Goal: Task Accomplishment & Management: Manage account settings

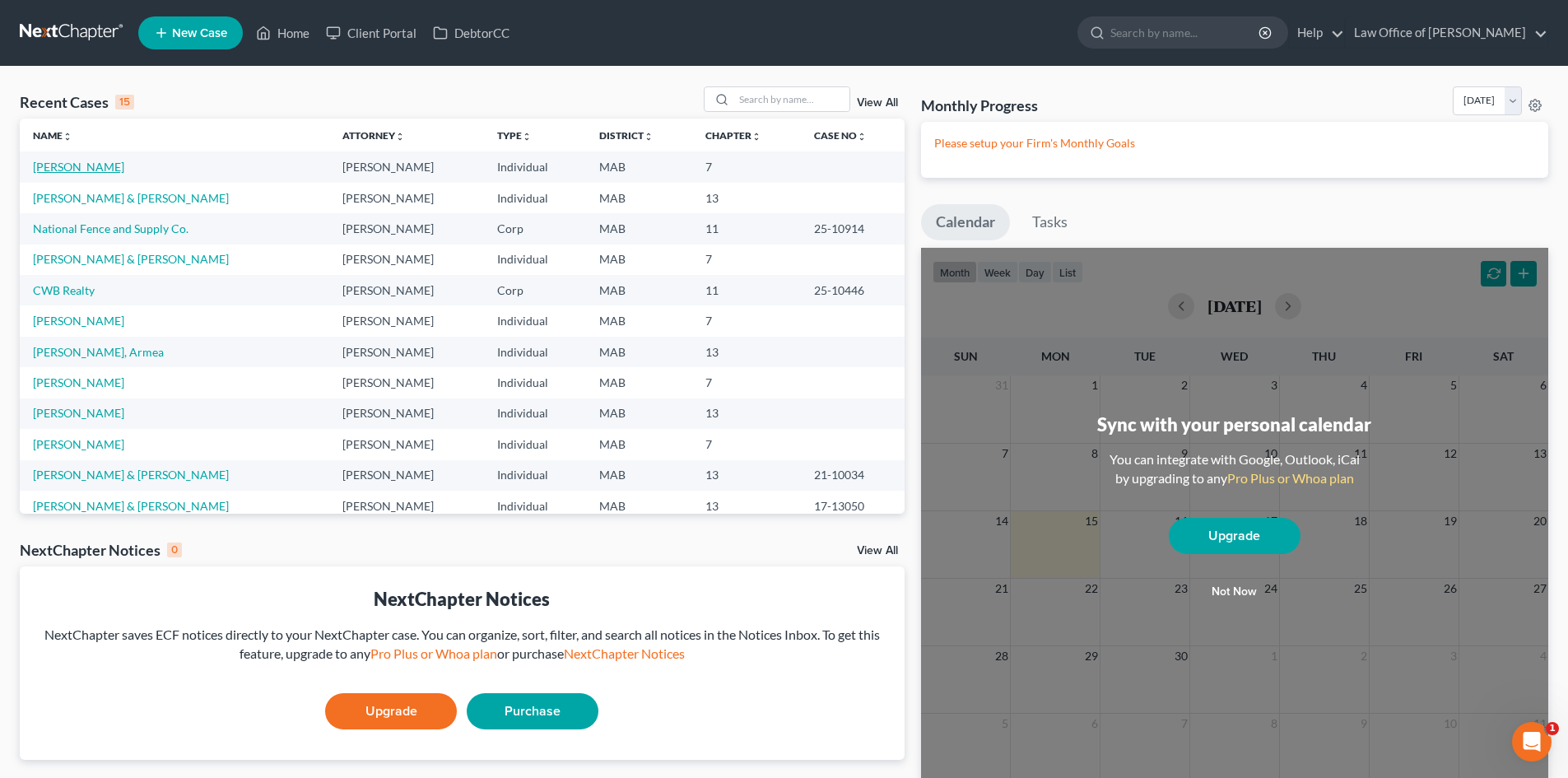
click at [108, 166] on link "[PERSON_NAME]" at bounding box center [78, 166] width 92 height 14
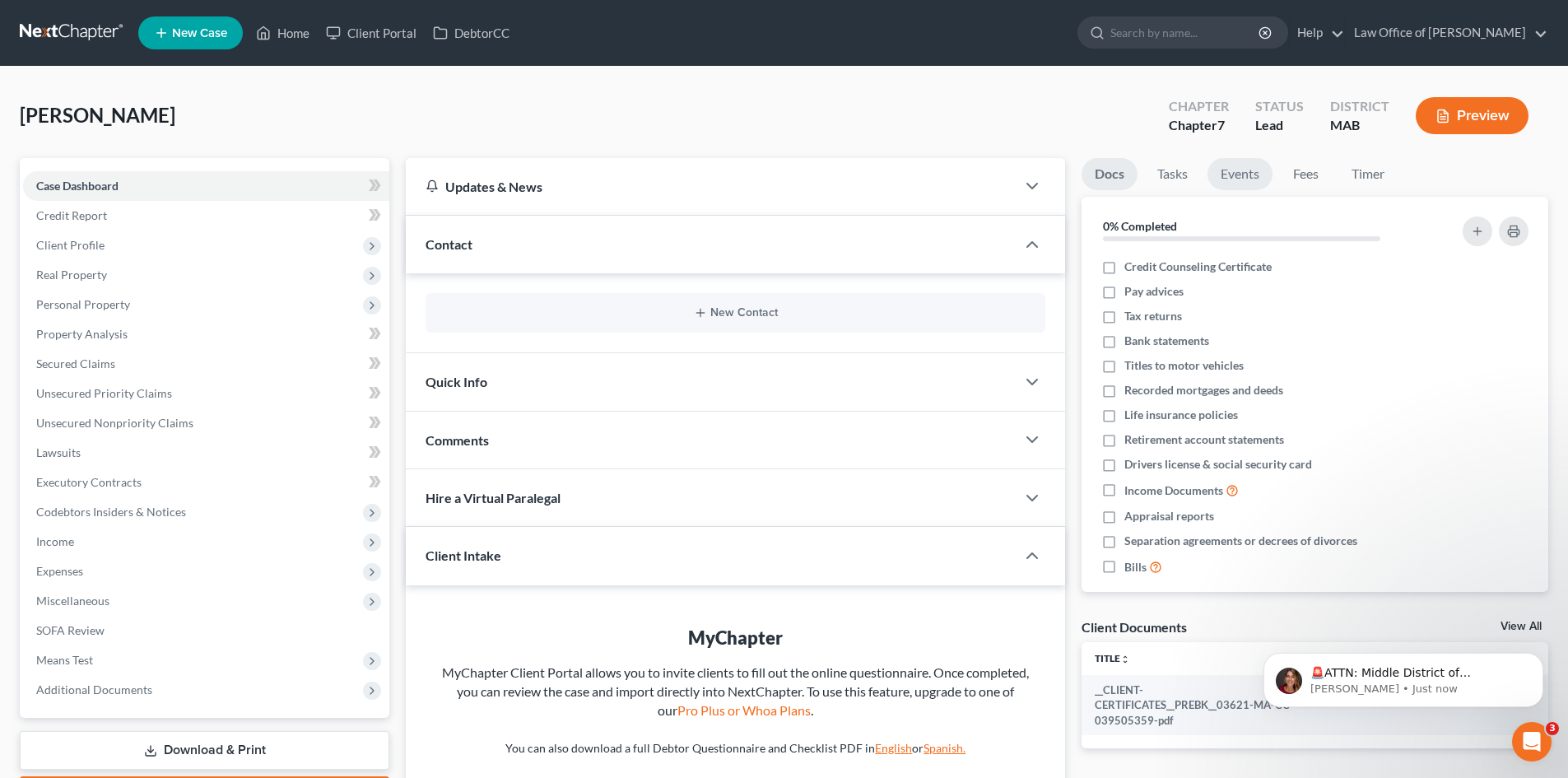
click at [1229, 179] on link "Events" at bounding box center [1240, 173] width 65 height 32
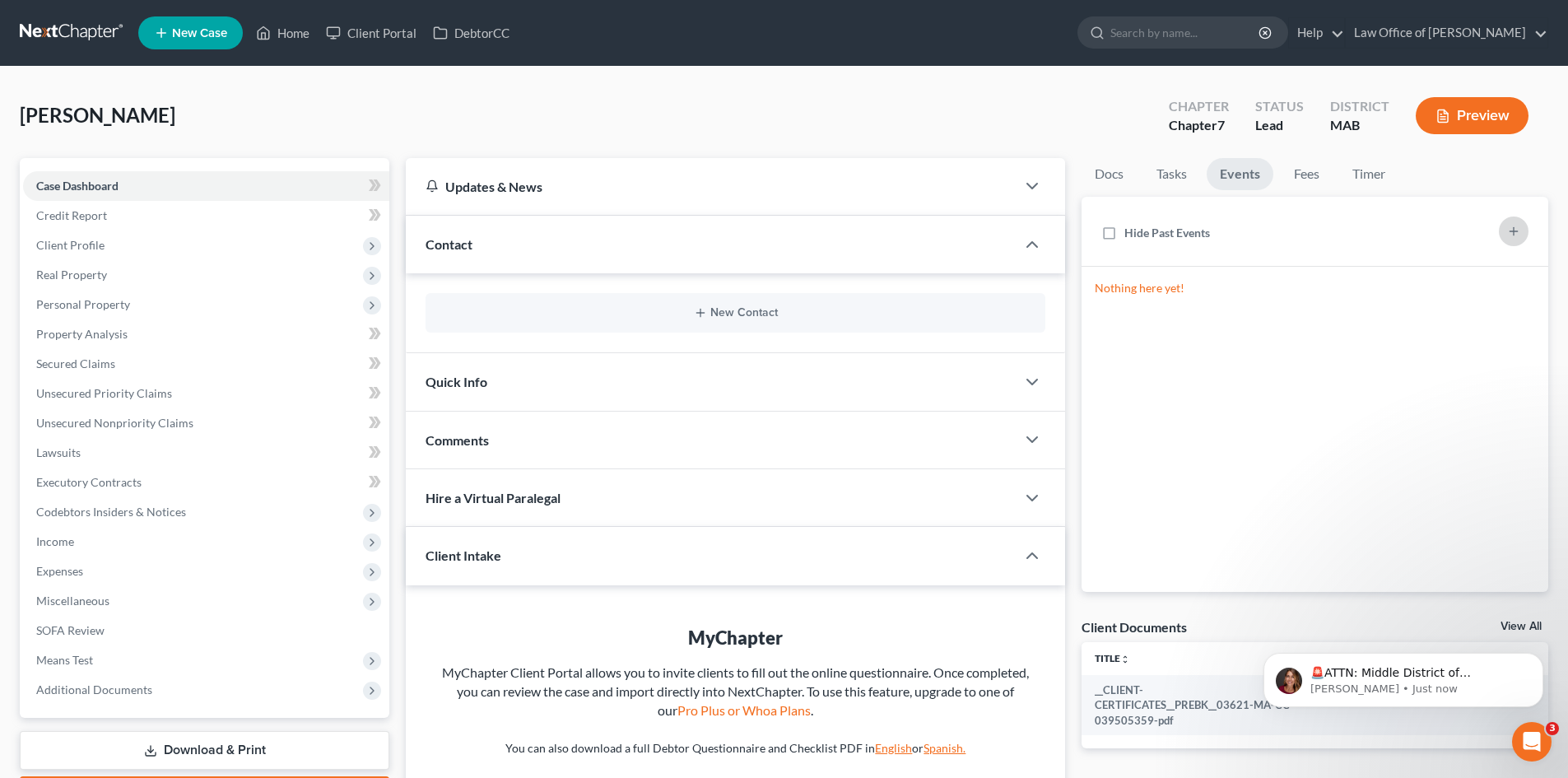
click at [1515, 228] on icon "button" at bounding box center [1513, 231] width 13 height 13
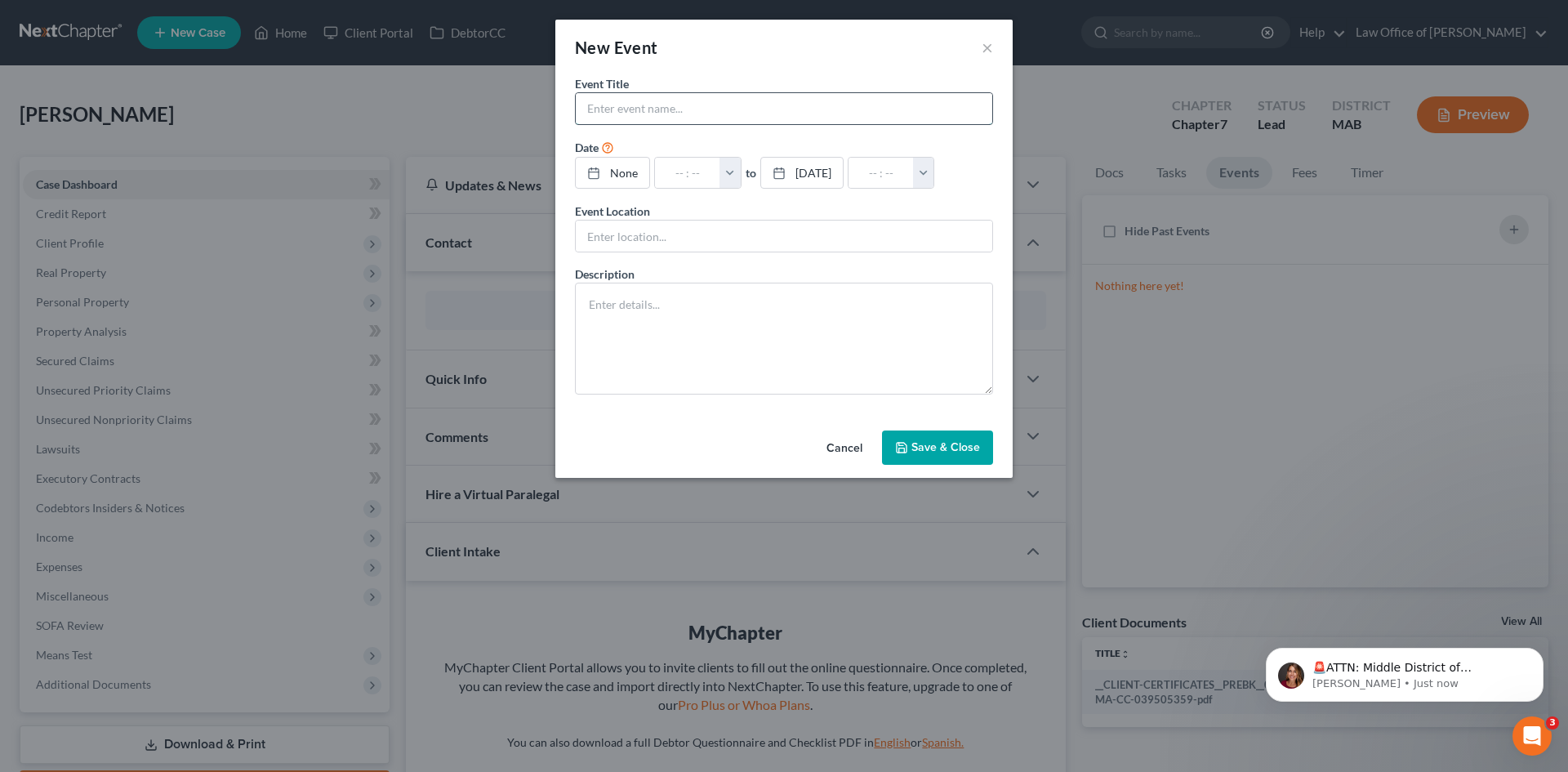
click at [625, 98] on input "text" at bounding box center [784, 108] width 417 height 31
click at [625, 99] on input "text" at bounding box center [784, 108] width 417 height 31
type input "341 Meeting"
click at [658, 182] on link "[DATE]" at bounding box center [617, 173] width 82 height 31
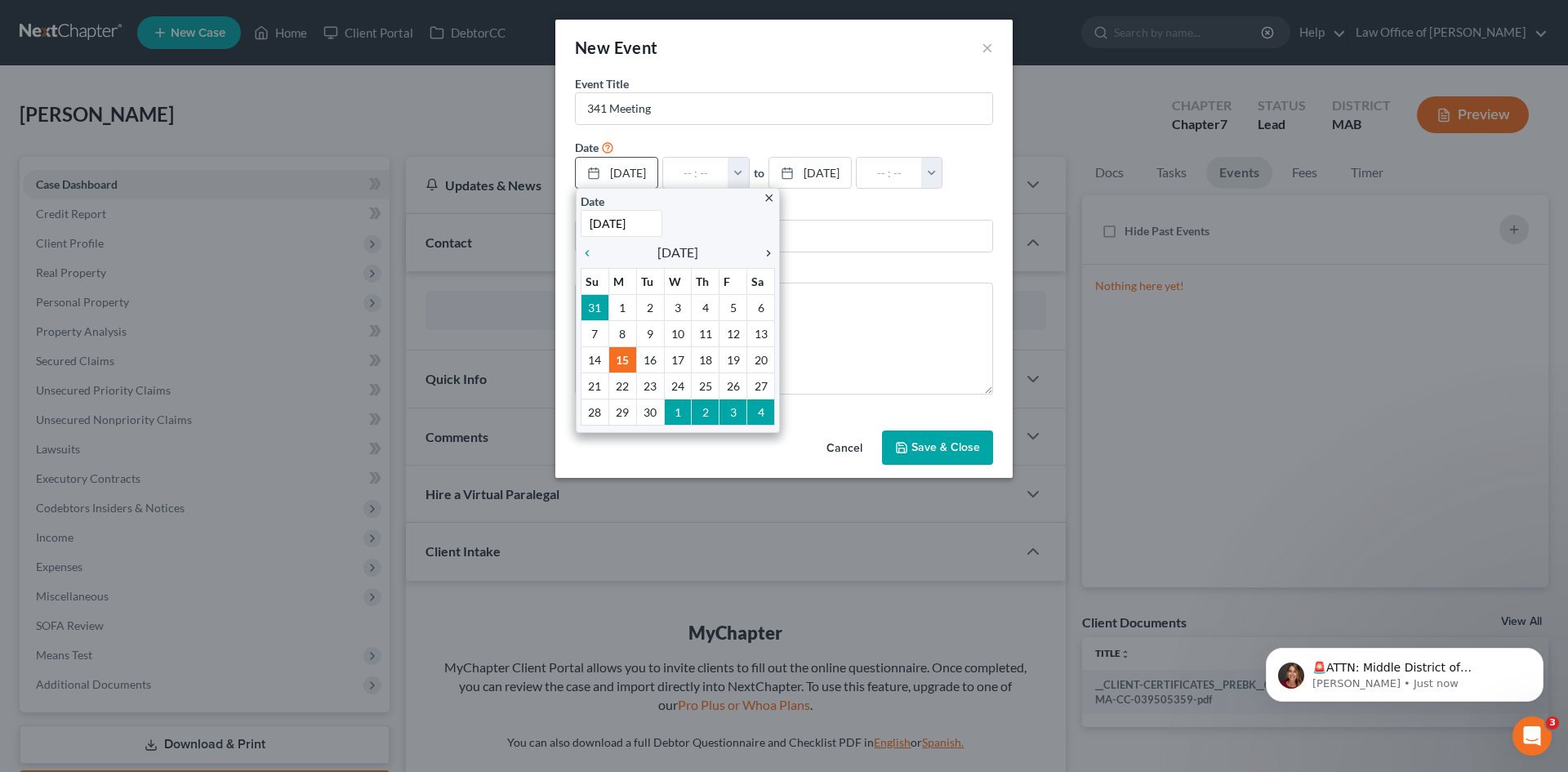
click at [768, 248] on icon "chevron_right" at bounding box center [764, 253] width 21 height 13
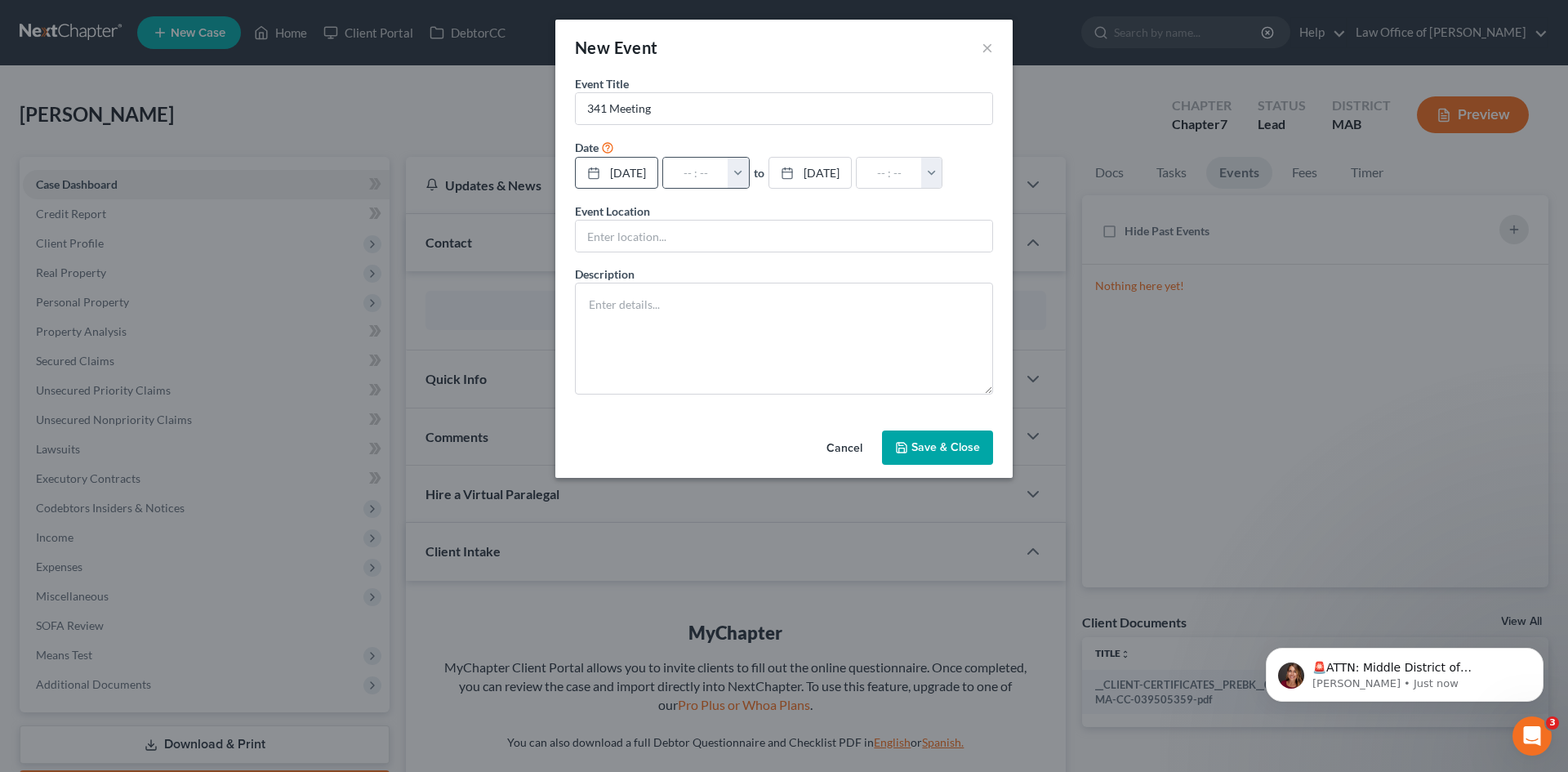
click at [749, 174] on button "button" at bounding box center [738, 173] width 21 height 31
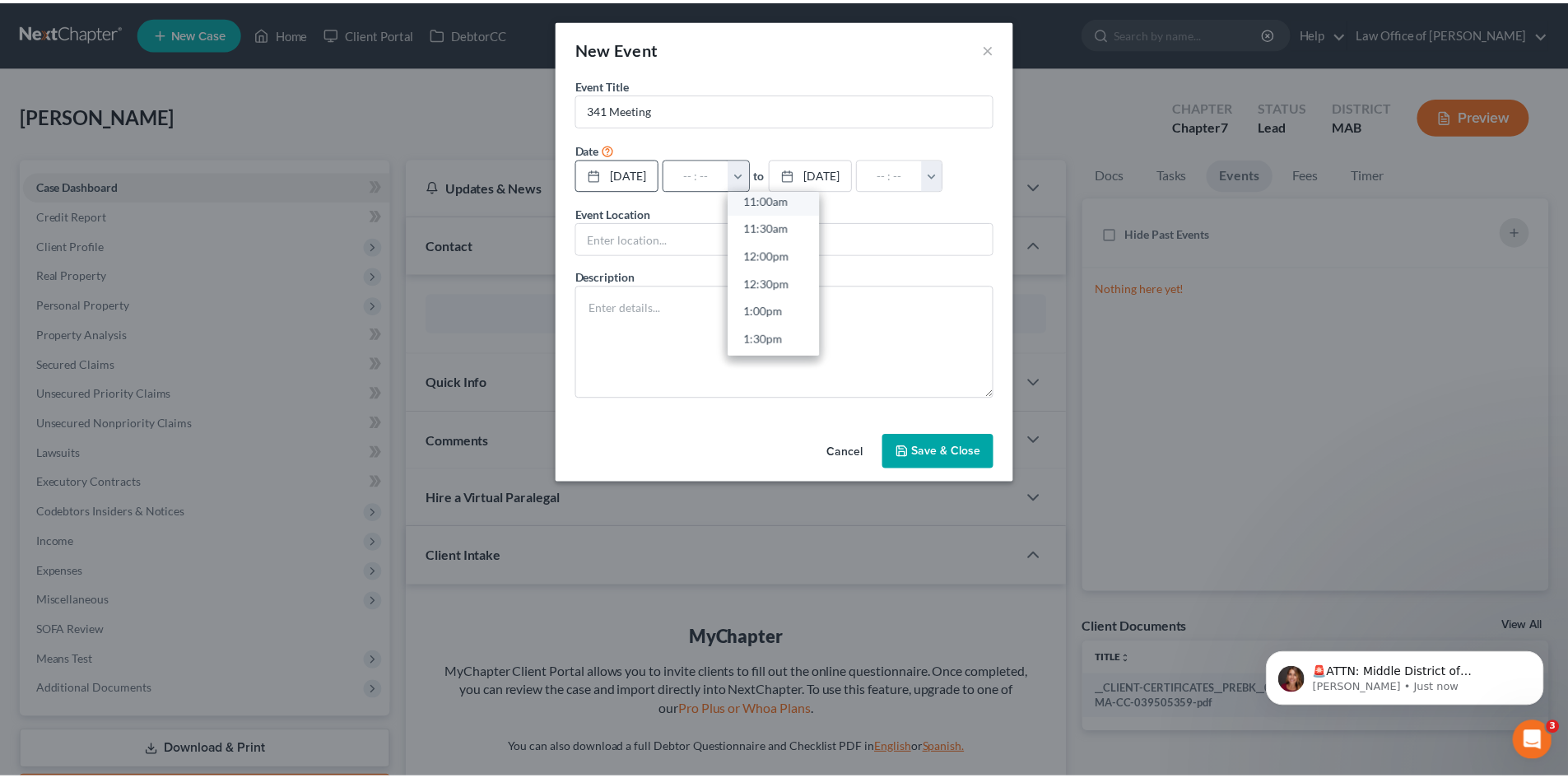
scroll to position [576, 0]
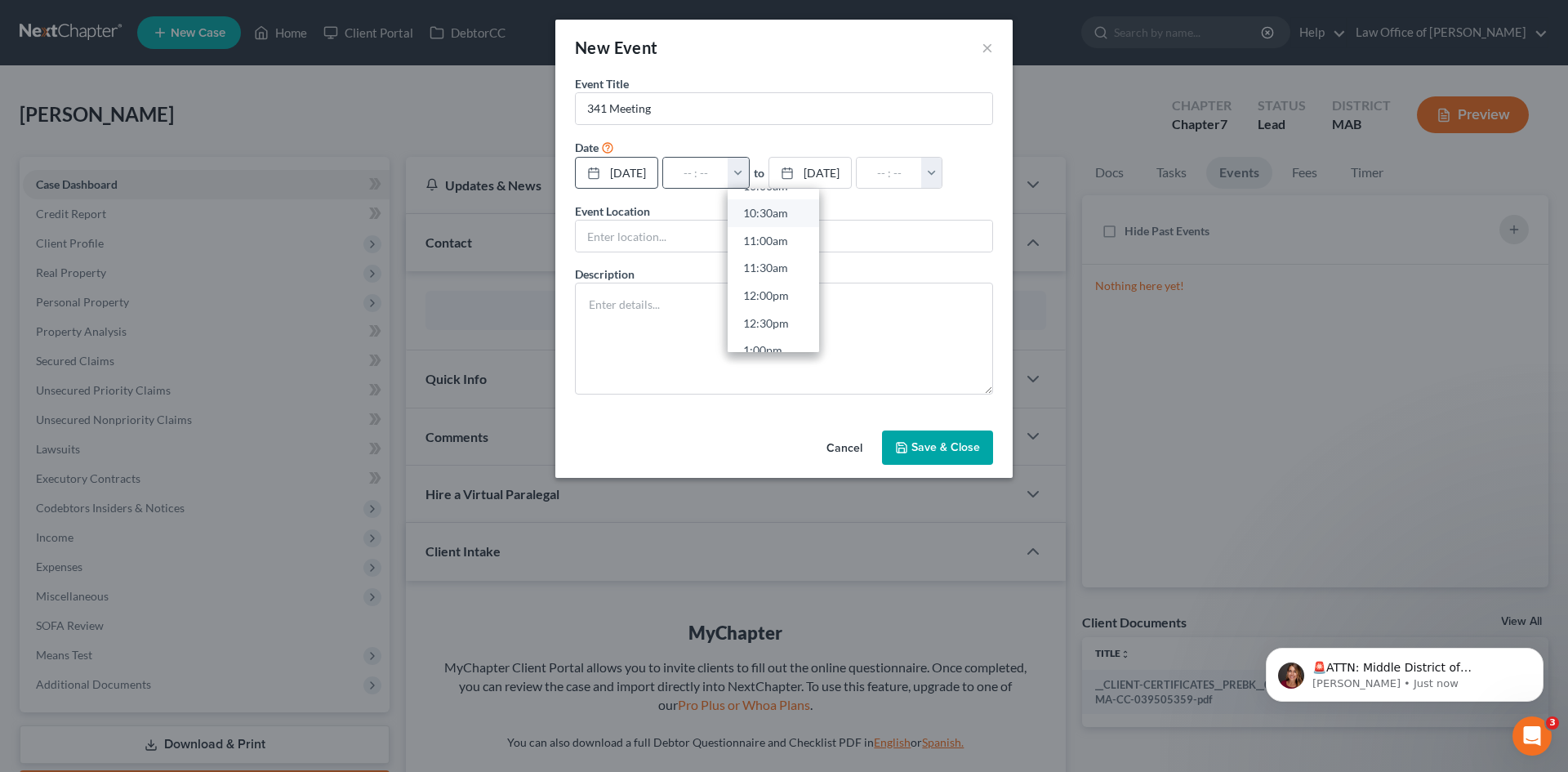
click at [808, 215] on link "10:30am" at bounding box center [773, 213] width 92 height 28
type input "10:30am"
type input "11:30am"
click at [720, 232] on input "text" at bounding box center [784, 236] width 417 height 31
type input "Zoom"
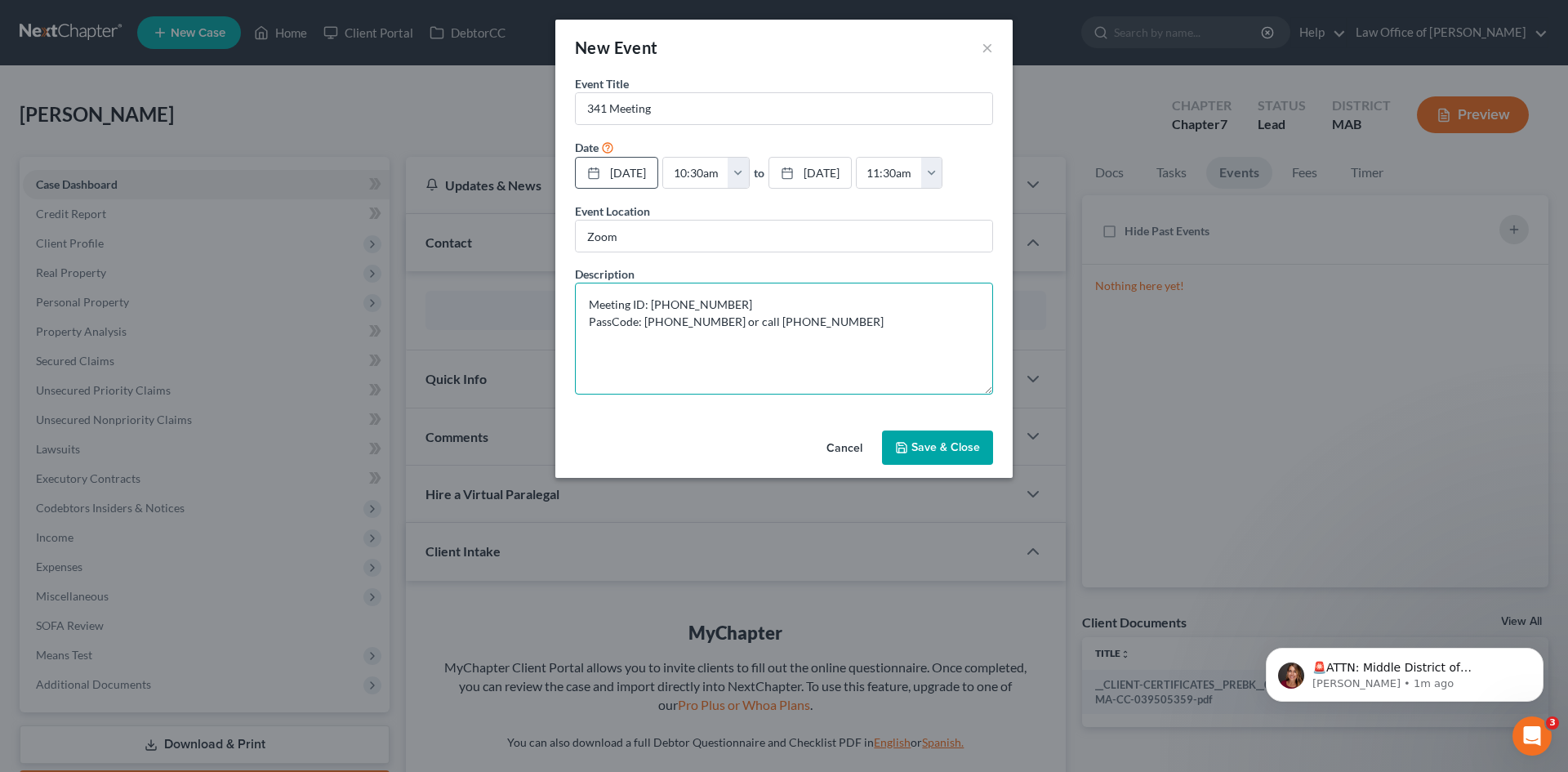
type textarea "Meeting ID: [PHONE_NUMBER] PassCode: [PHONE_NUMBER] or call [PHONE_NUMBER]"
click at [969, 462] on button "Save & Close" at bounding box center [938, 448] width 111 height 34
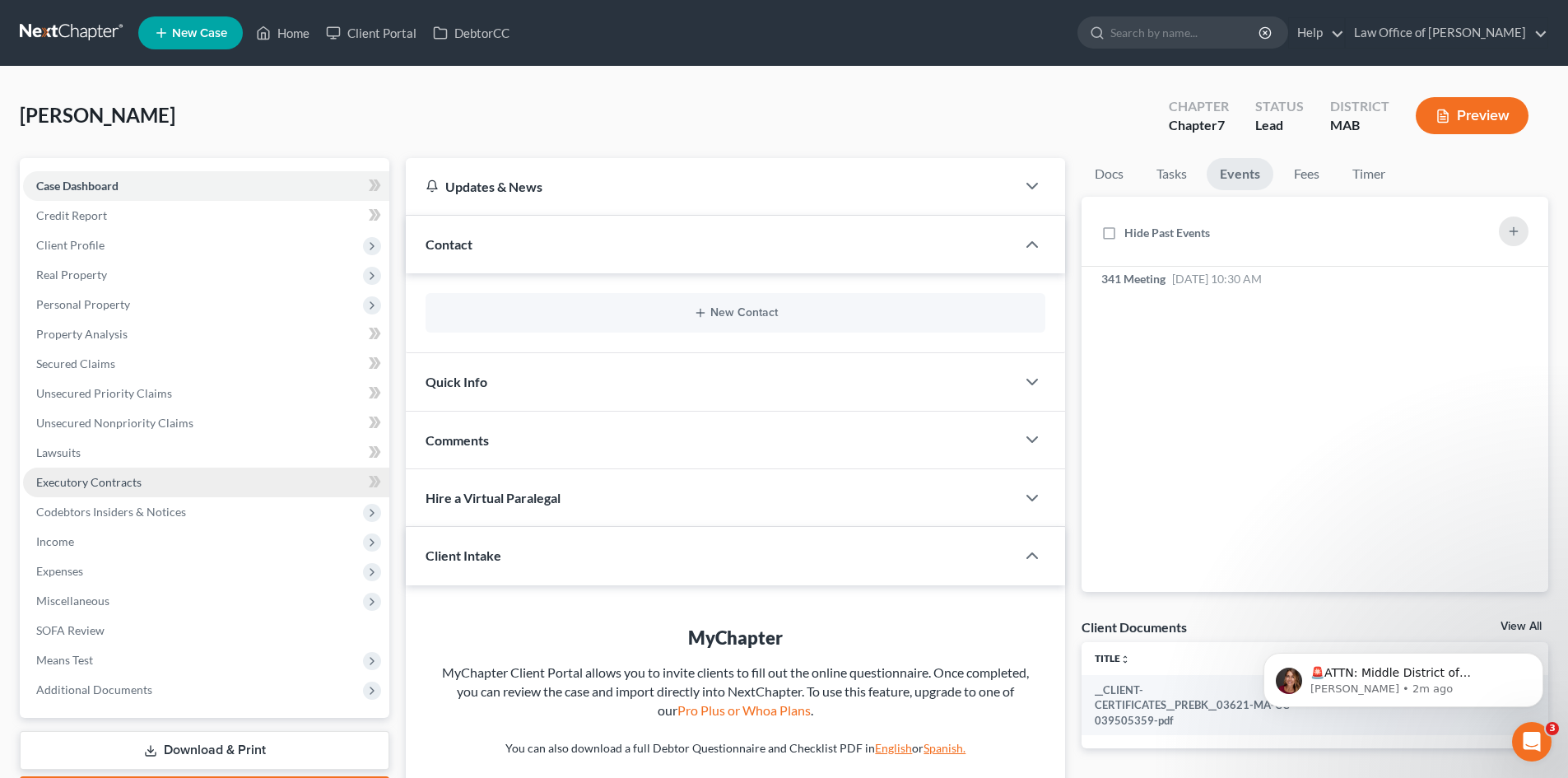
scroll to position [82, 0]
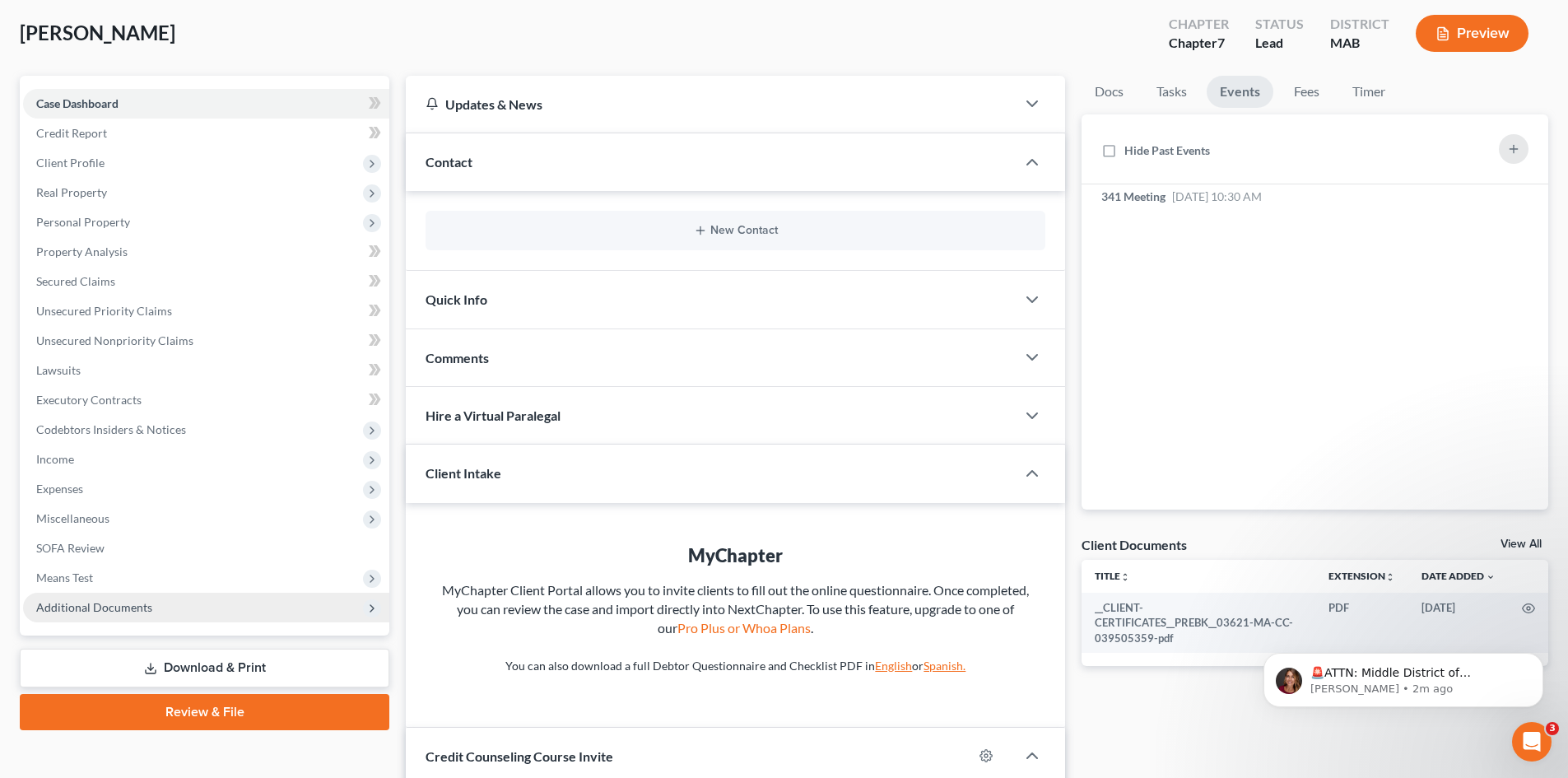
click at [133, 608] on span "Additional Documents" at bounding box center [93, 607] width 116 height 14
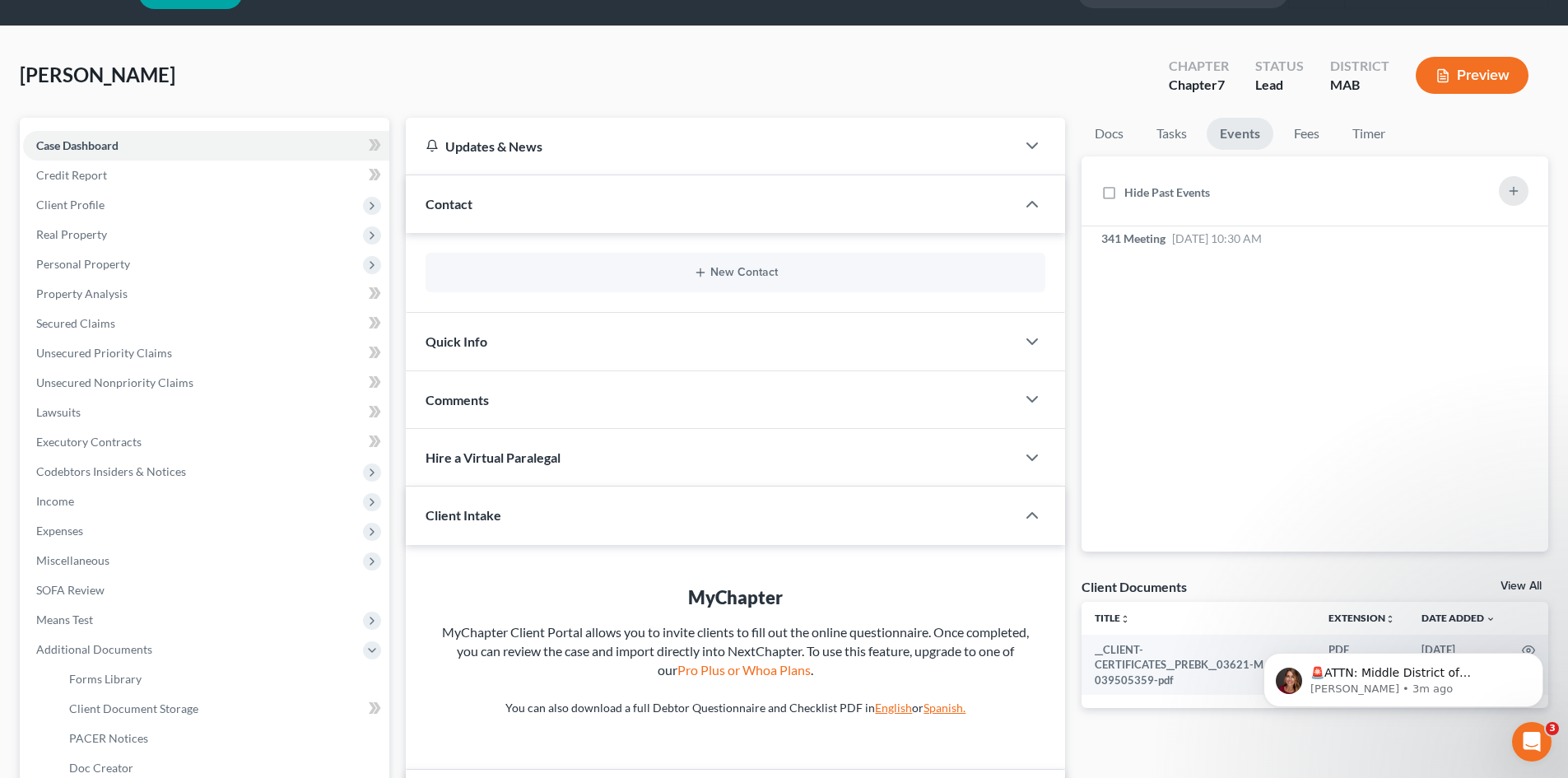
scroll to position [0, 0]
